Goal: Information Seeking & Learning: Learn about a topic

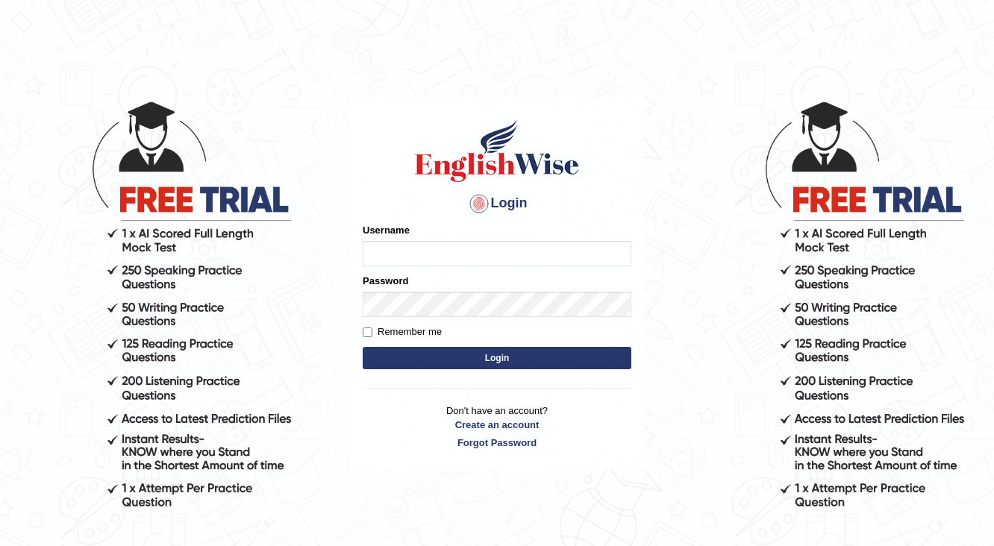
click at [430, 250] on input "Username" at bounding box center [497, 253] width 269 height 25
type input "Shani221"
click at [474, 357] on button "Login" at bounding box center [497, 358] width 269 height 22
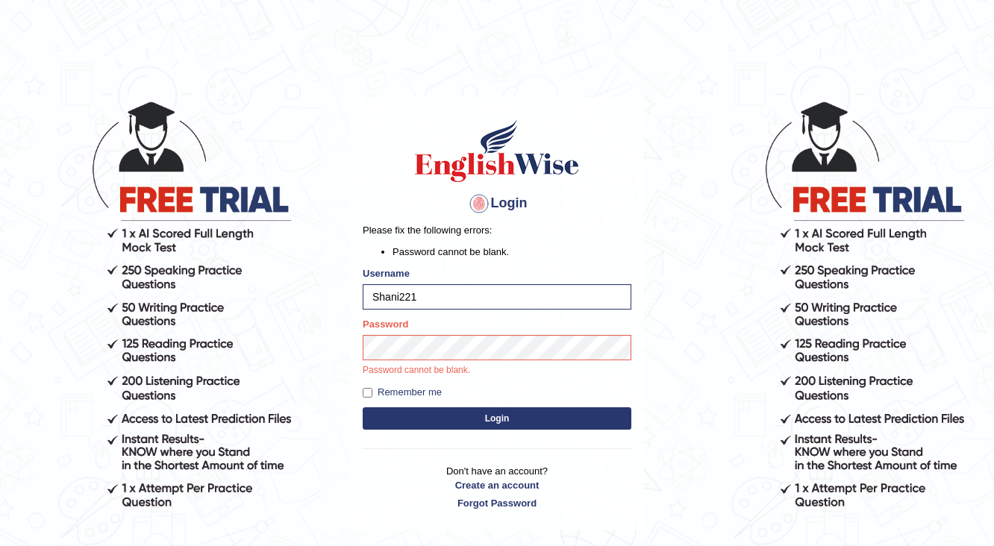
click at [456, 419] on button "Login" at bounding box center [497, 418] width 269 height 22
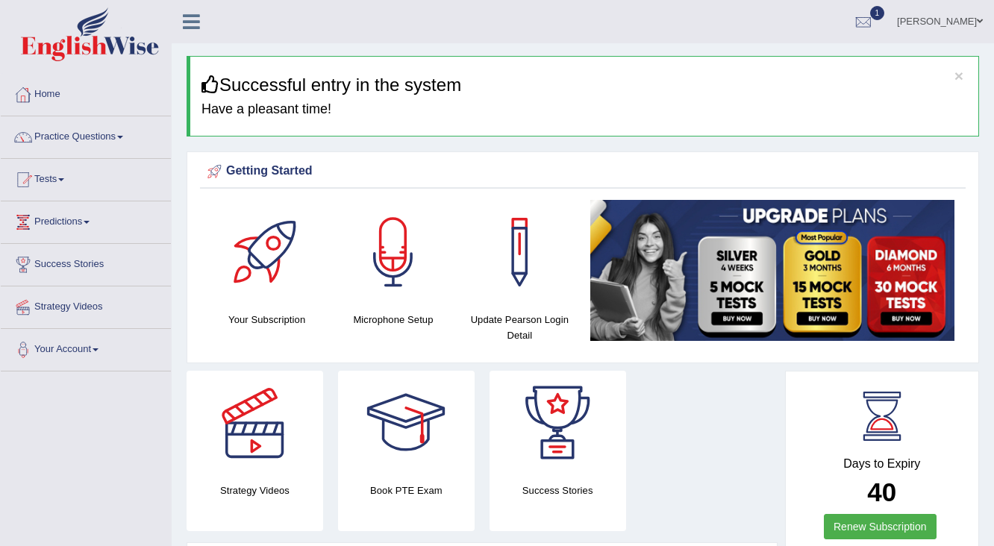
click at [51, 95] on link "Home" at bounding box center [86, 92] width 170 height 37
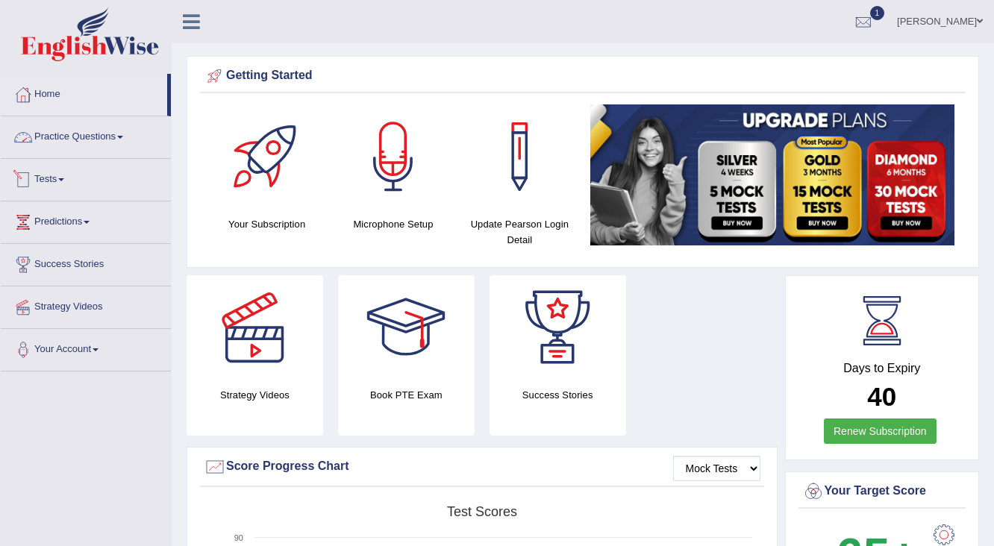
click at [90, 140] on link "Practice Questions" at bounding box center [86, 134] width 170 height 37
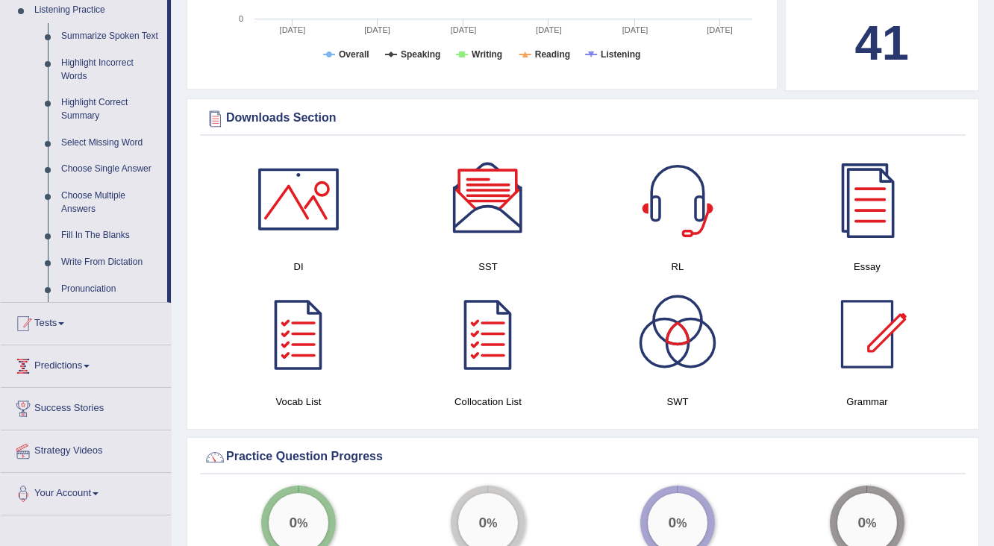
scroll to position [656, 0]
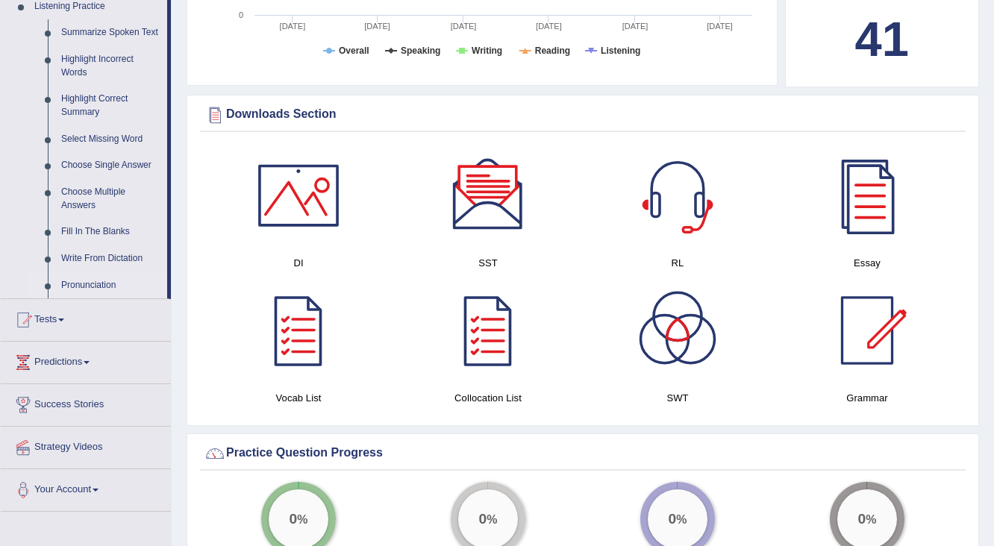
click at [97, 284] on link "Pronunciation" at bounding box center [110, 285] width 113 height 27
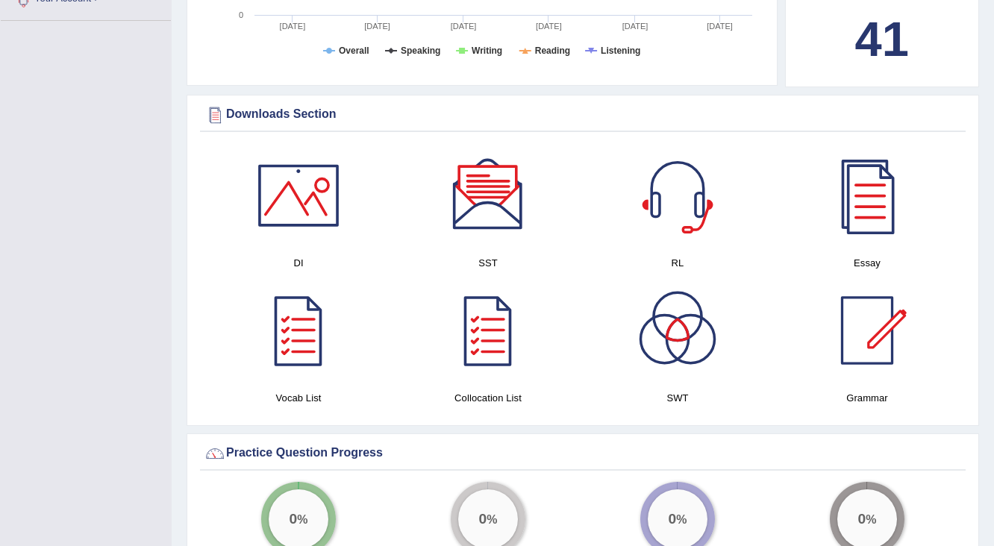
scroll to position [211, 0]
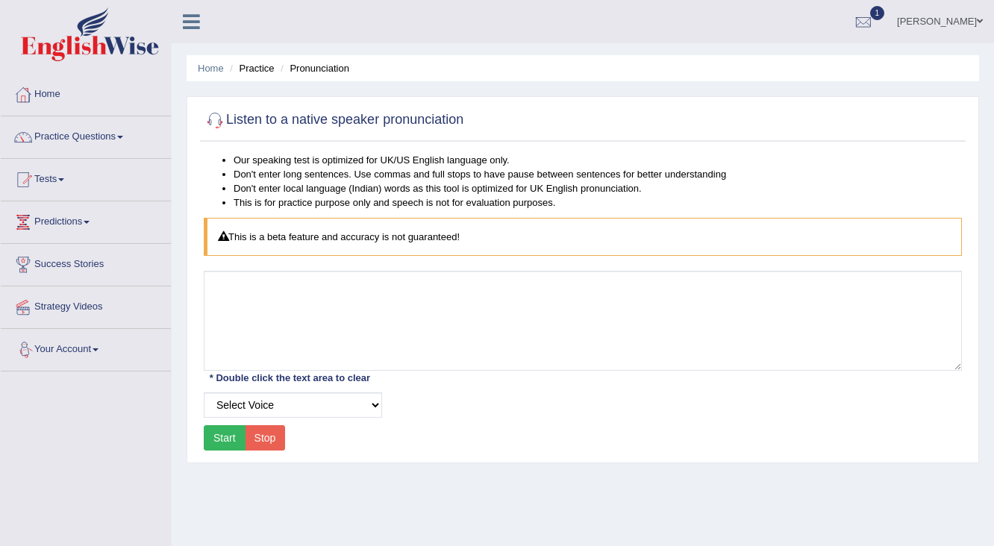
click at [226, 440] on button "Start" at bounding box center [225, 437] width 42 height 25
click at [226, 440] on div "Start Stop" at bounding box center [244, 437] width 81 height 25
click at [376, 405] on select "Select Voice UK English Female UK English Male" at bounding box center [293, 404] width 178 height 25
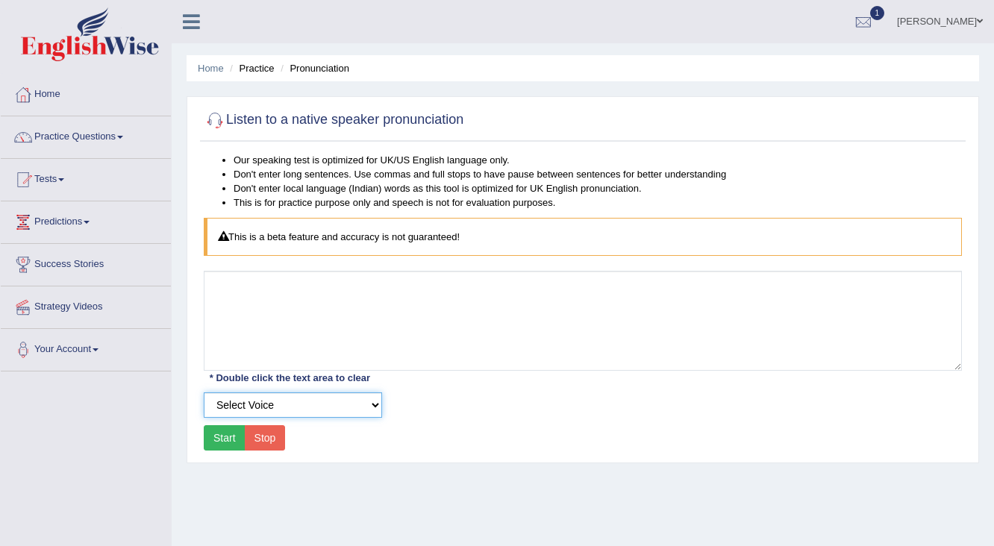
select select "3"
click at [204, 392] on select "Select Voice UK English Female UK English Male" at bounding box center [293, 404] width 178 height 25
click at [212, 439] on button "Start" at bounding box center [225, 437] width 42 height 25
click at [855, 22] on div at bounding box center [863, 22] width 22 height 22
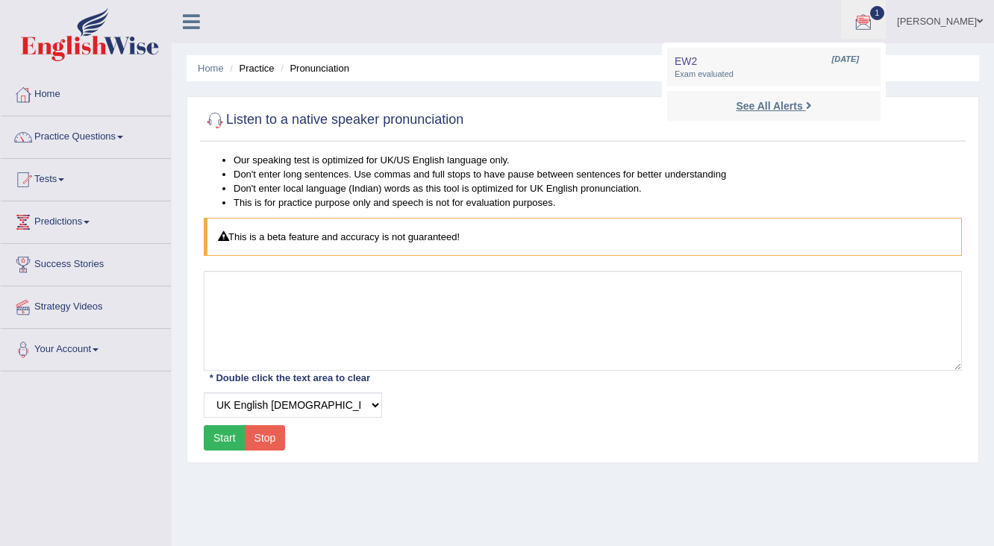
click at [792, 105] on link "See All Alerts" at bounding box center [773, 106] width 83 height 16
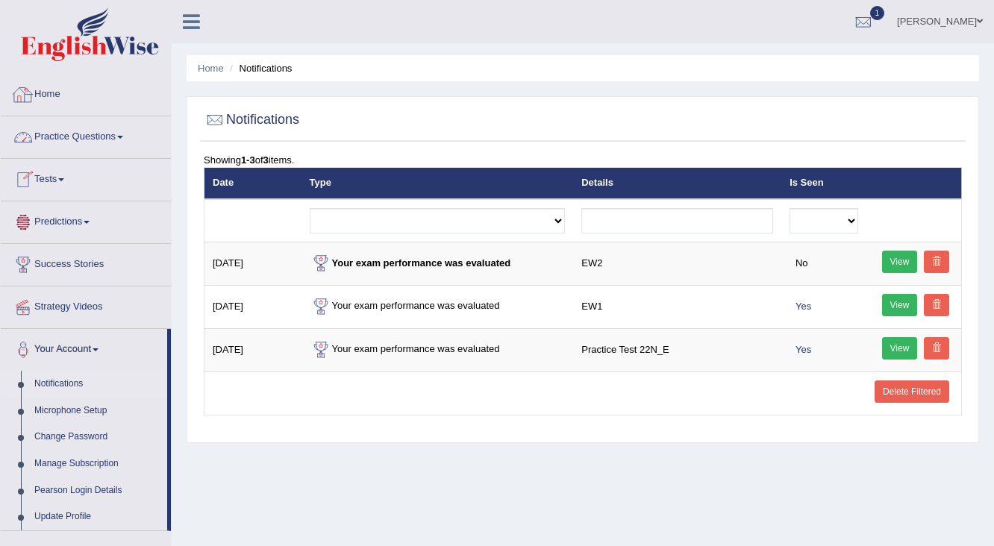
click at [69, 90] on link "Home" at bounding box center [86, 92] width 170 height 37
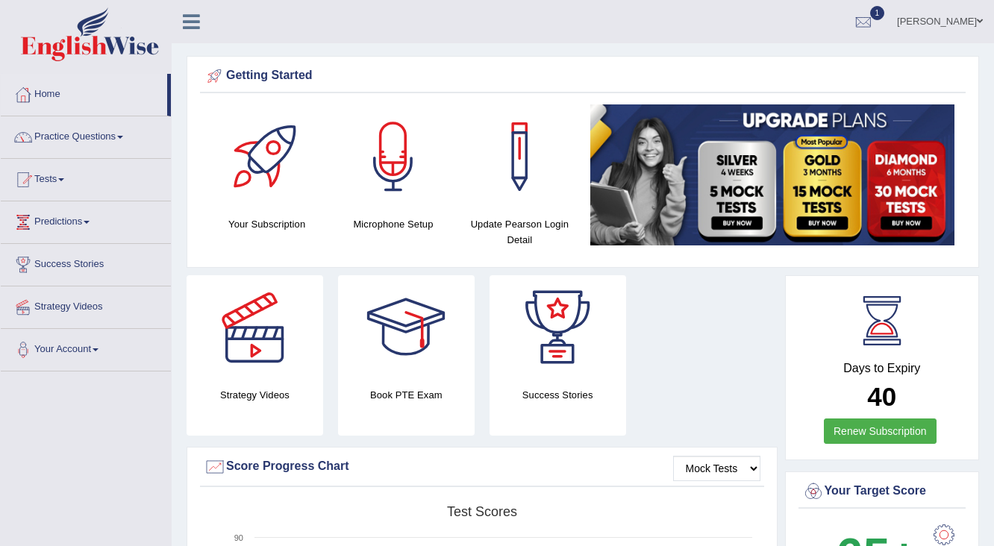
click at [54, 101] on link "Home" at bounding box center [84, 92] width 166 height 37
click at [116, 134] on link "Practice Questions" at bounding box center [86, 134] width 170 height 37
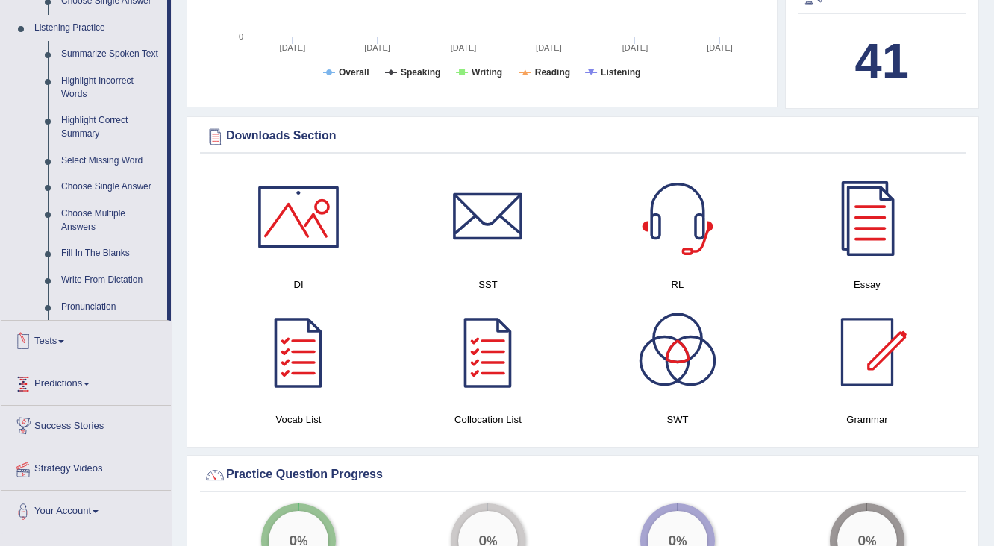
scroll to position [656, 0]
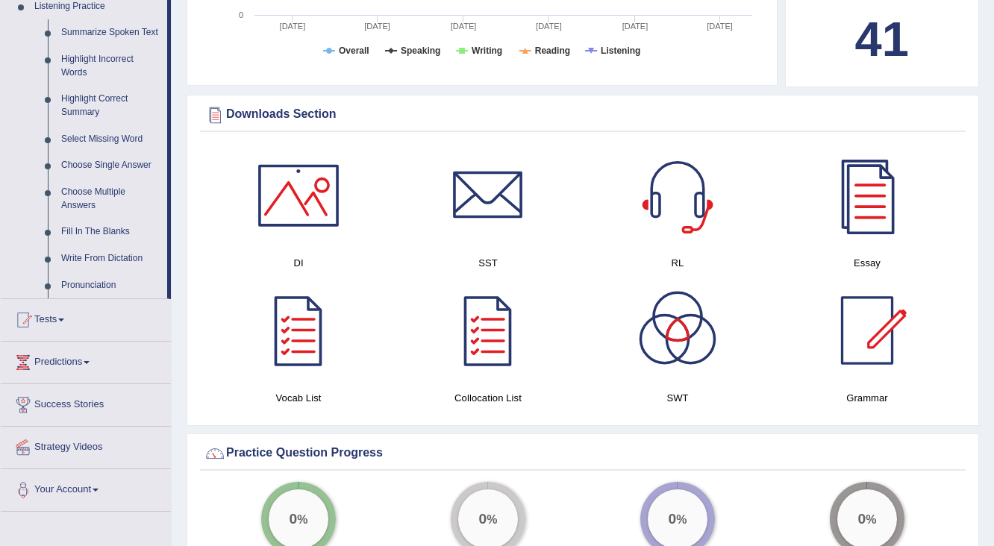
click at [74, 365] on link "Predictions" at bounding box center [86, 360] width 170 height 37
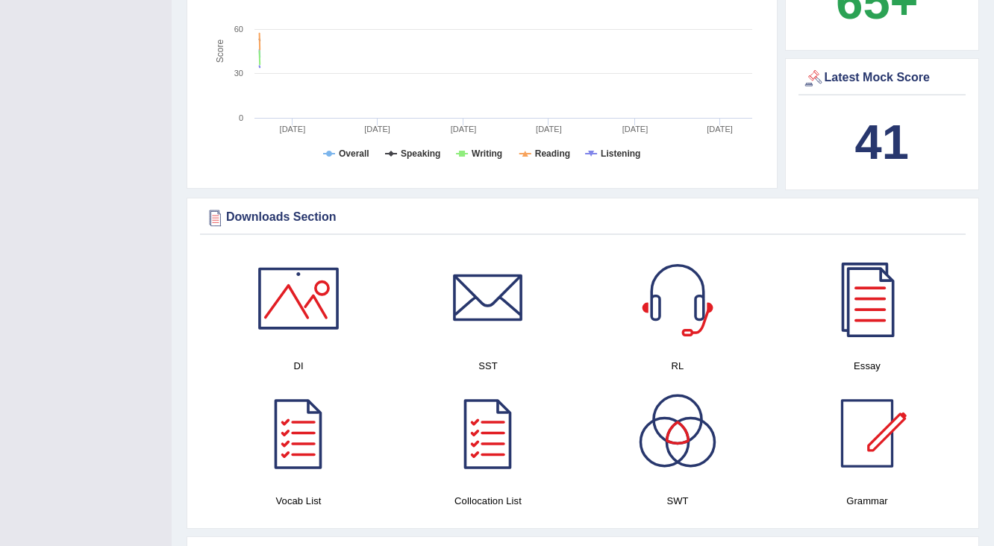
scroll to position [588, 0]
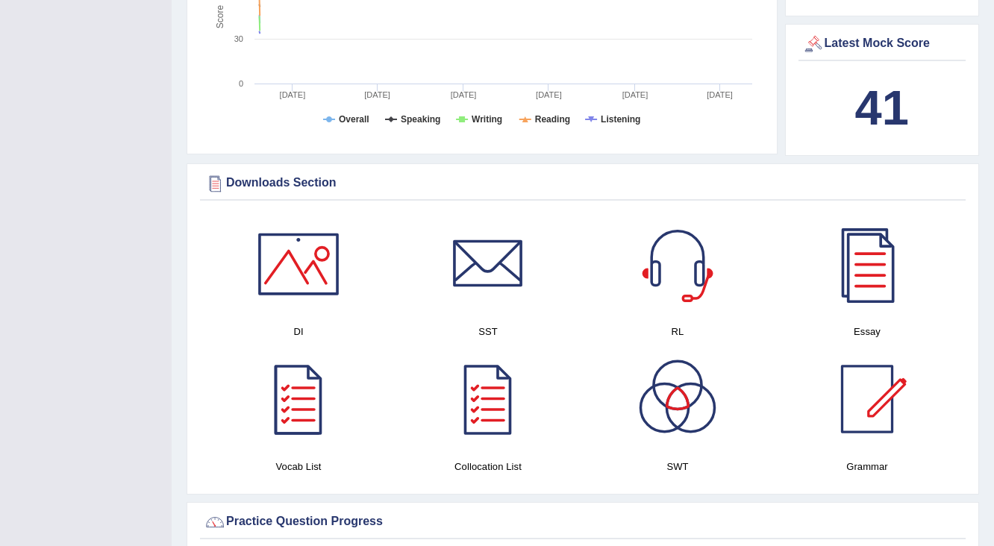
click at [292, 255] on div at bounding box center [298, 264] width 104 height 104
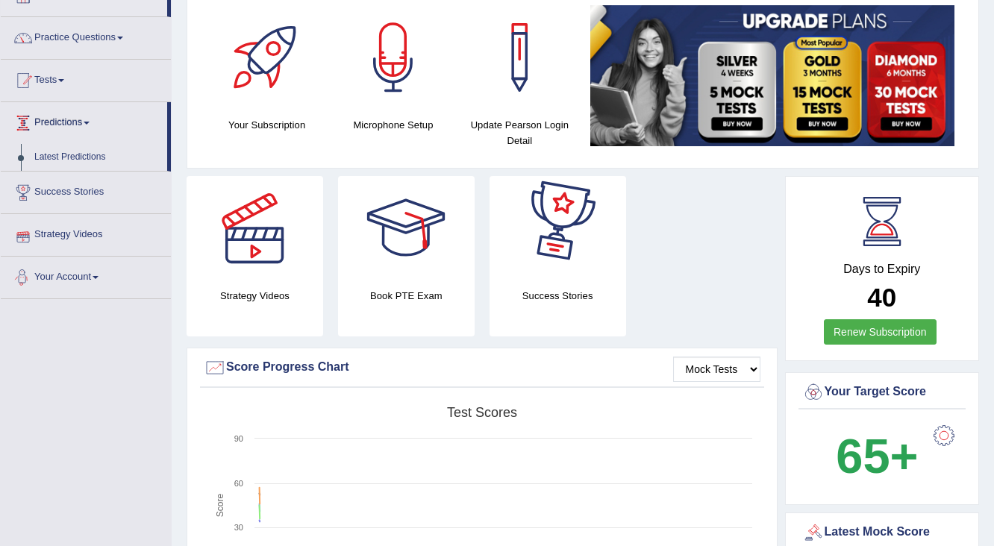
scroll to position [0, 0]
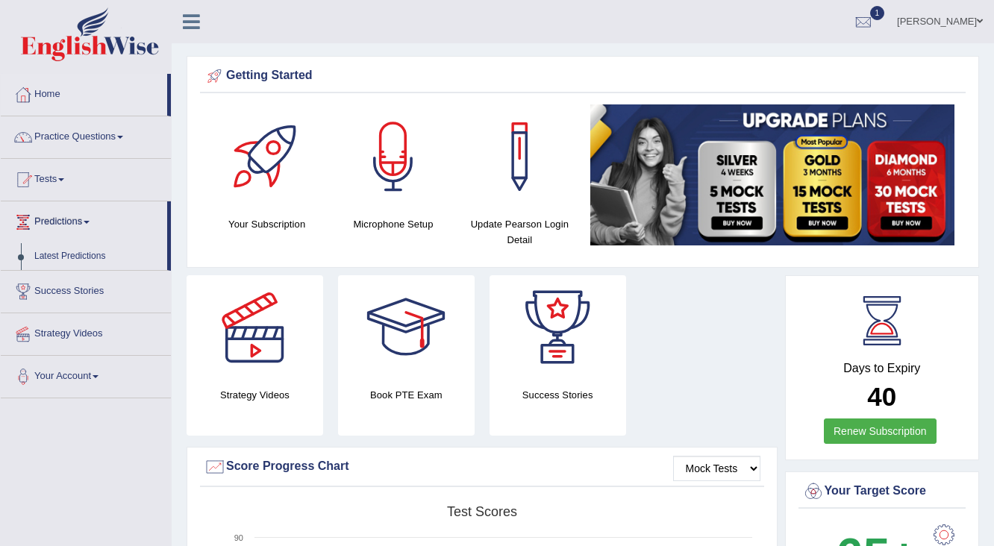
click at [60, 131] on link "Practice Questions" at bounding box center [86, 134] width 170 height 37
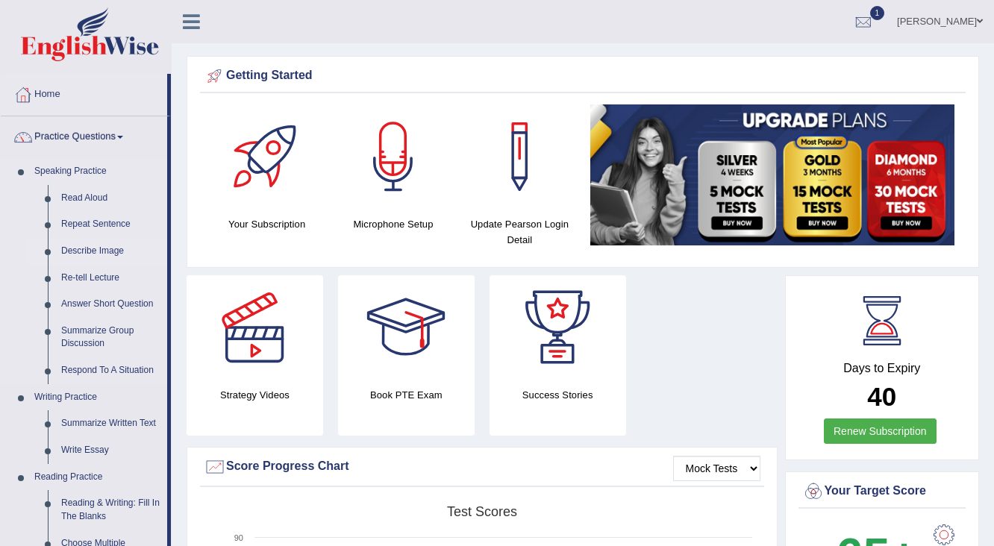
click at [93, 248] on link "Describe Image" at bounding box center [110, 251] width 113 height 27
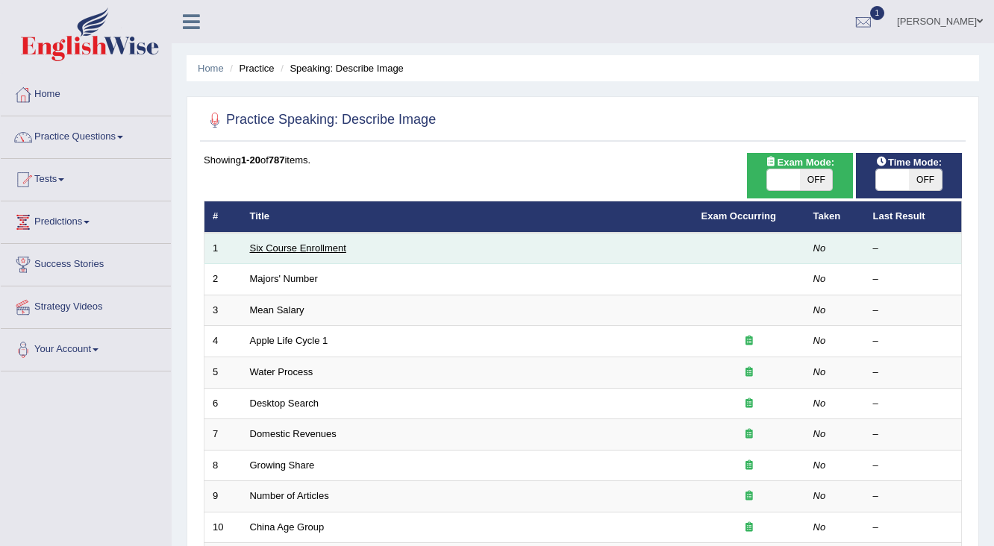
click at [294, 244] on link "Six Course Enrollment" at bounding box center [298, 247] width 96 height 11
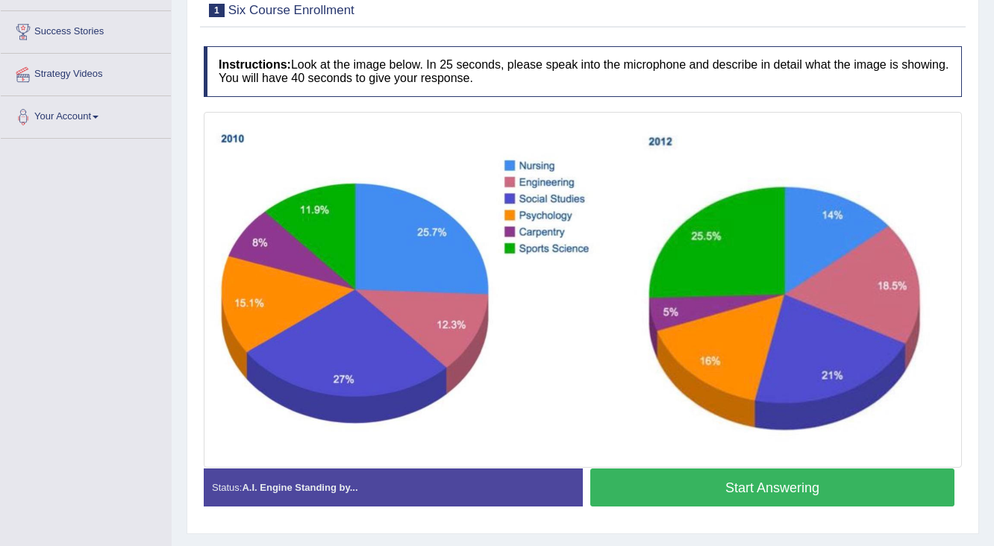
scroll to position [254, 0]
